Goal: Task Accomplishment & Management: Manage account settings

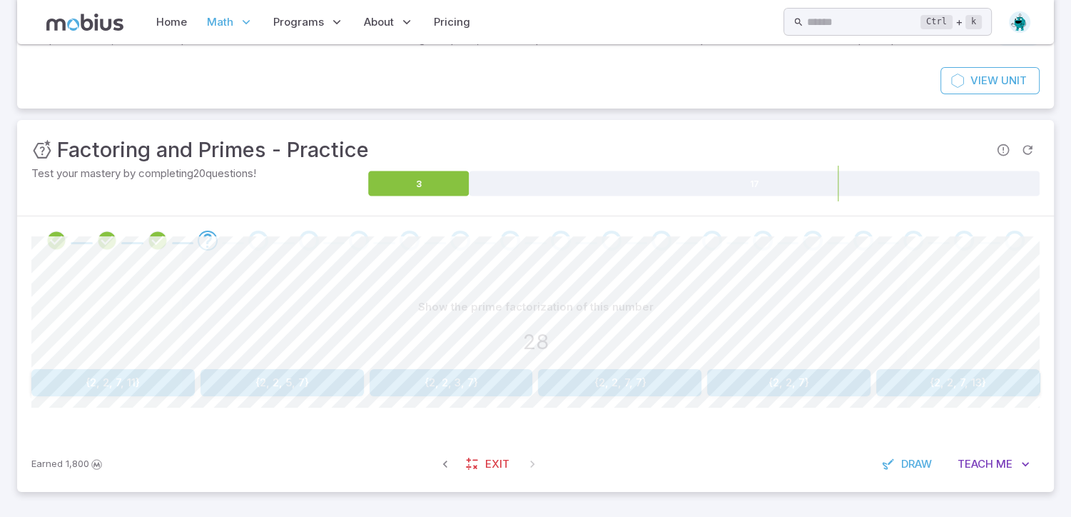
click at [1020, 24] on img at bounding box center [1019, 21] width 21 height 21
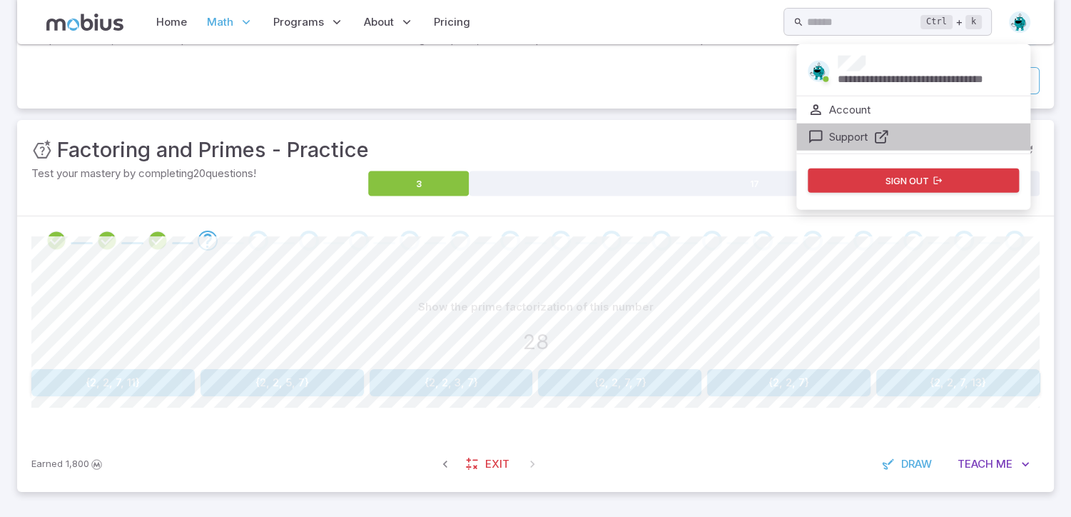
click at [843, 136] on p "Support" at bounding box center [848, 137] width 39 height 16
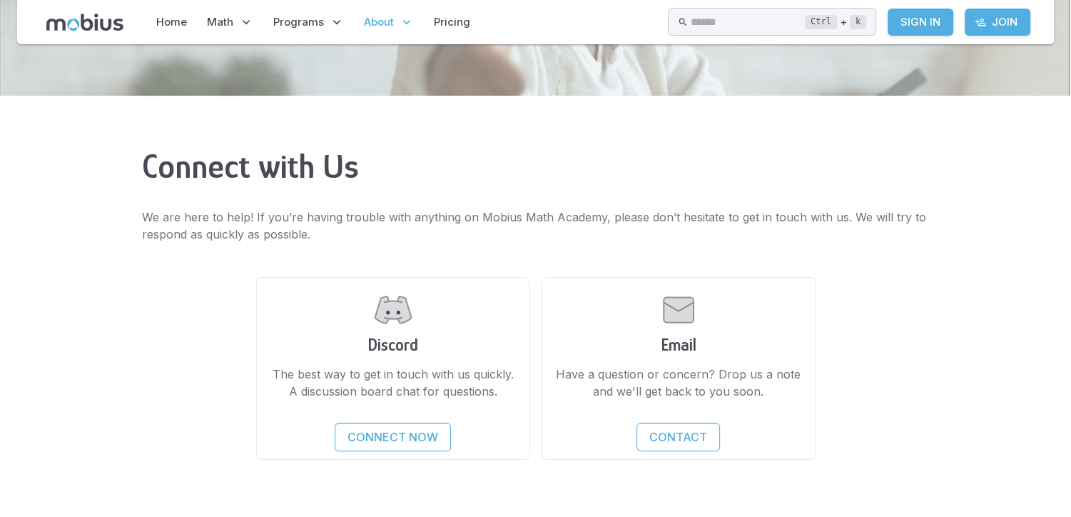
scroll to position [311, 0]
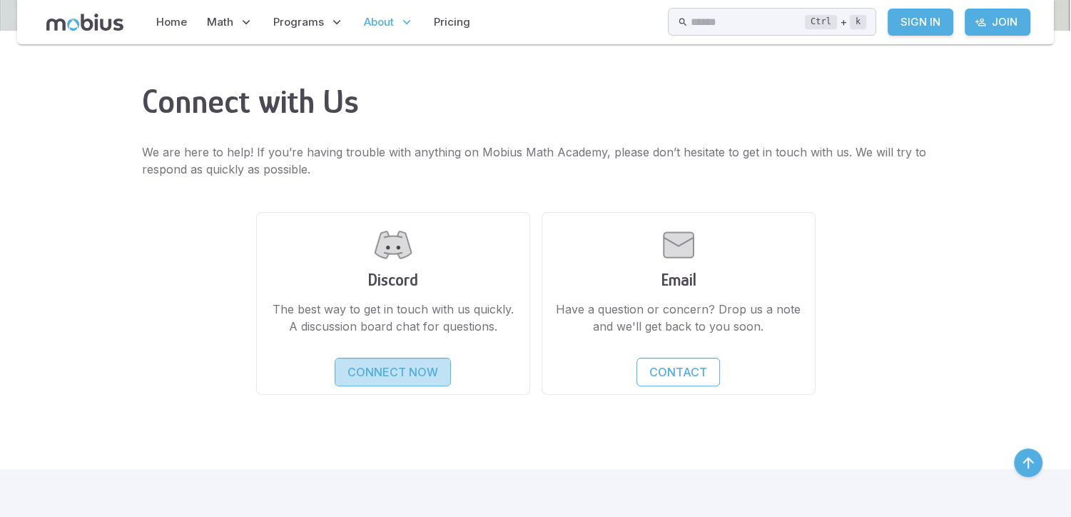
click at [392, 363] on p "Connect Now" at bounding box center [392, 371] width 91 height 17
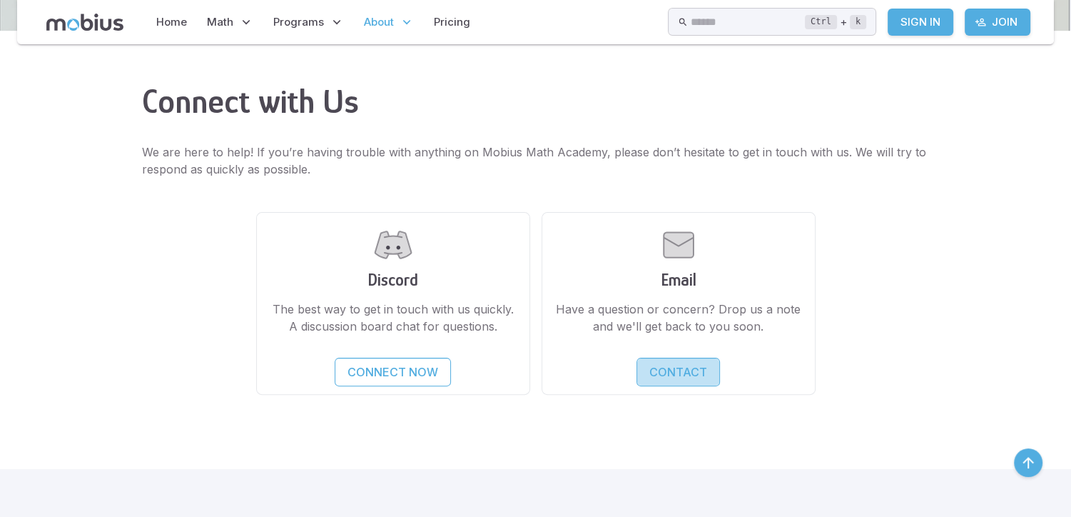
click at [688, 362] on link "Contact" at bounding box center [677, 371] width 83 height 29
click at [923, 24] on link "Sign In" at bounding box center [921, 22] width 66 height 27
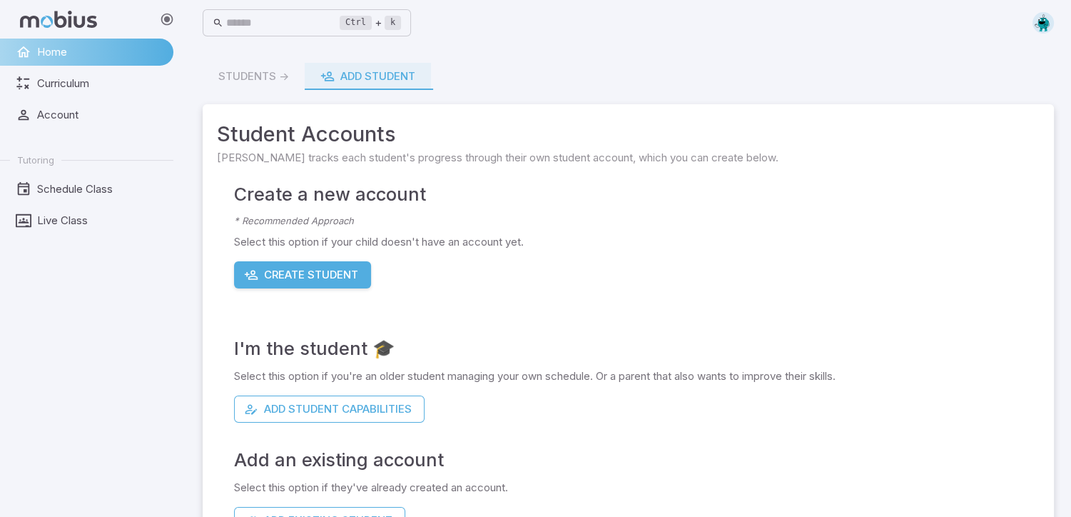
click at [1043, 25] on img at bounding box center [1042, 22] width 21 height 21
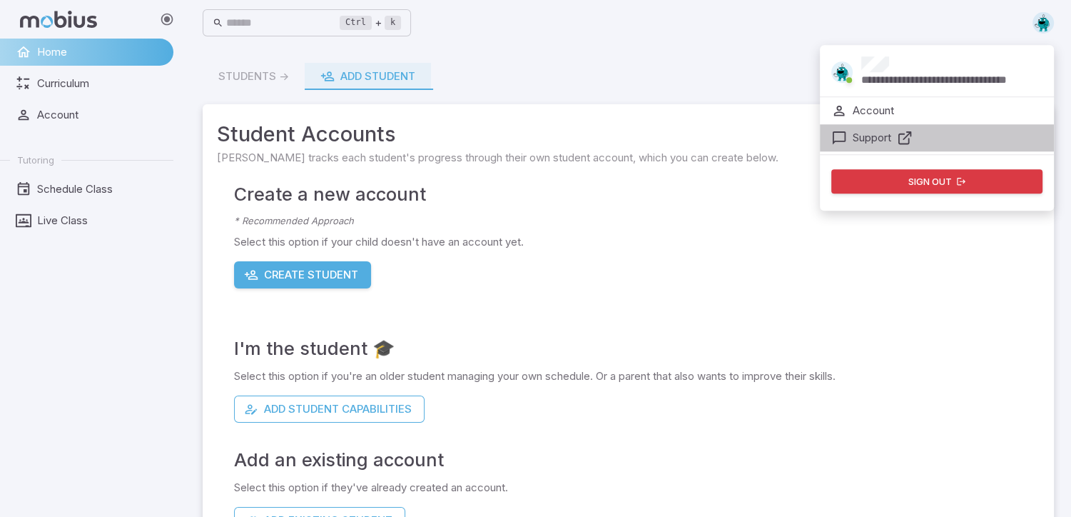
click at [879, 136] on p "Support" at bounding box center [872, 138] width 39 height 16
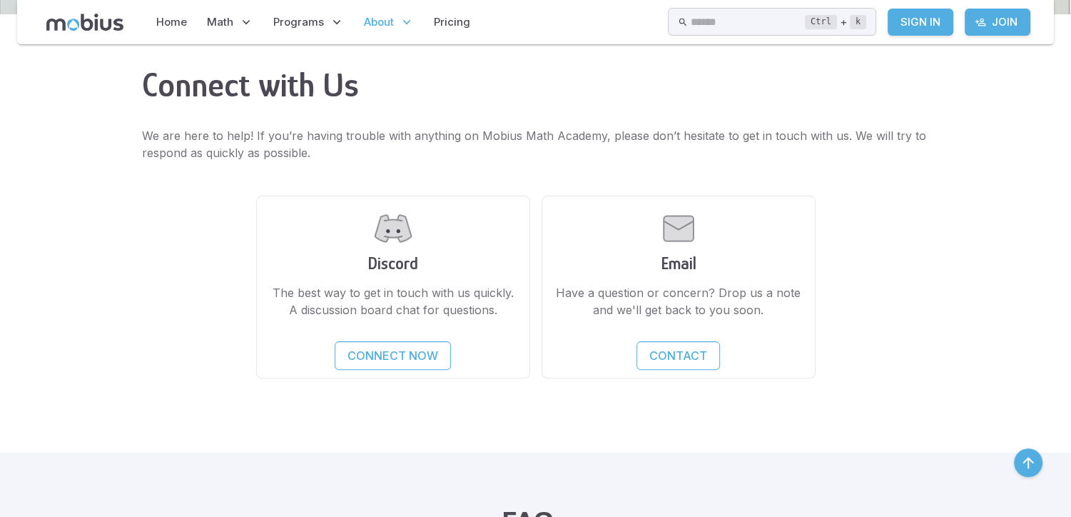
scroll to position [325, 0]
click at [671, 344] on link "Contact" at bounding box center [677, 357] width 83 height 29
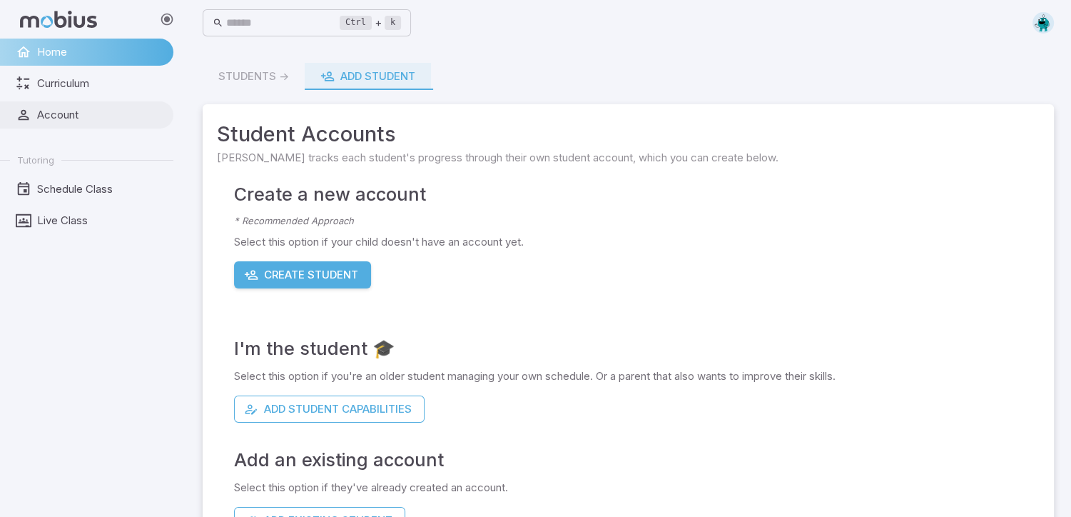
click at [54, 113] on span "Account" at bounding box center [100, 115] width 126 height 16
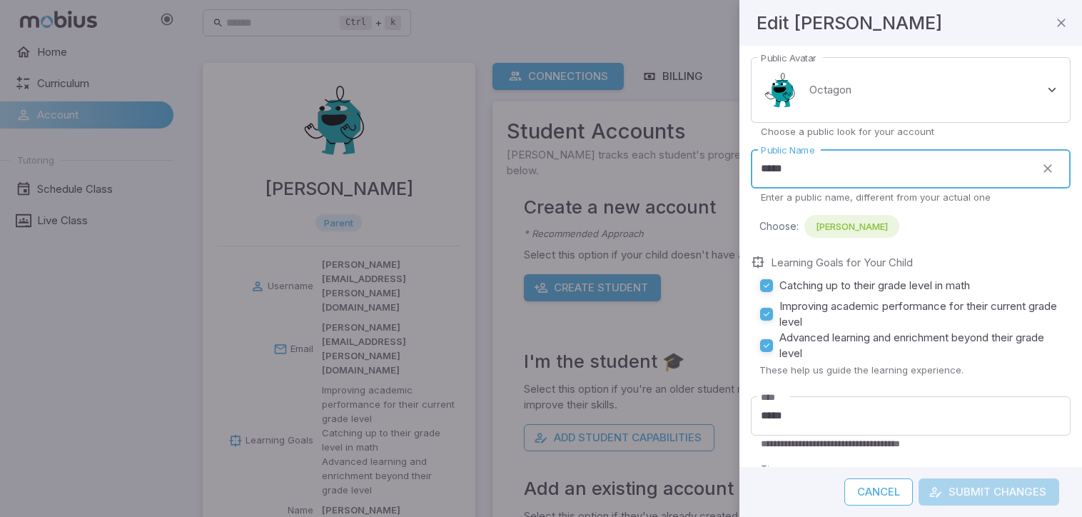
click at [810, 171] on input "*****" at bounding box center [893, 168] width 284 height 39
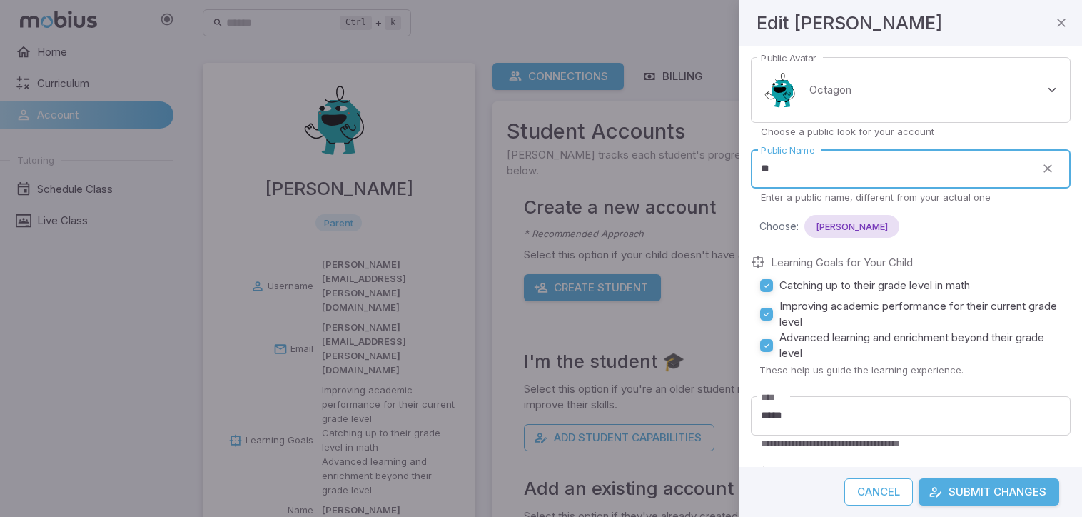
type input "*"
type input "*****"
click at [918, 478] on button "Submit Changes" at bounding box center [988, 491] width 141 height 27
